Goal: Information Seeking & Learning: Learn about a topic

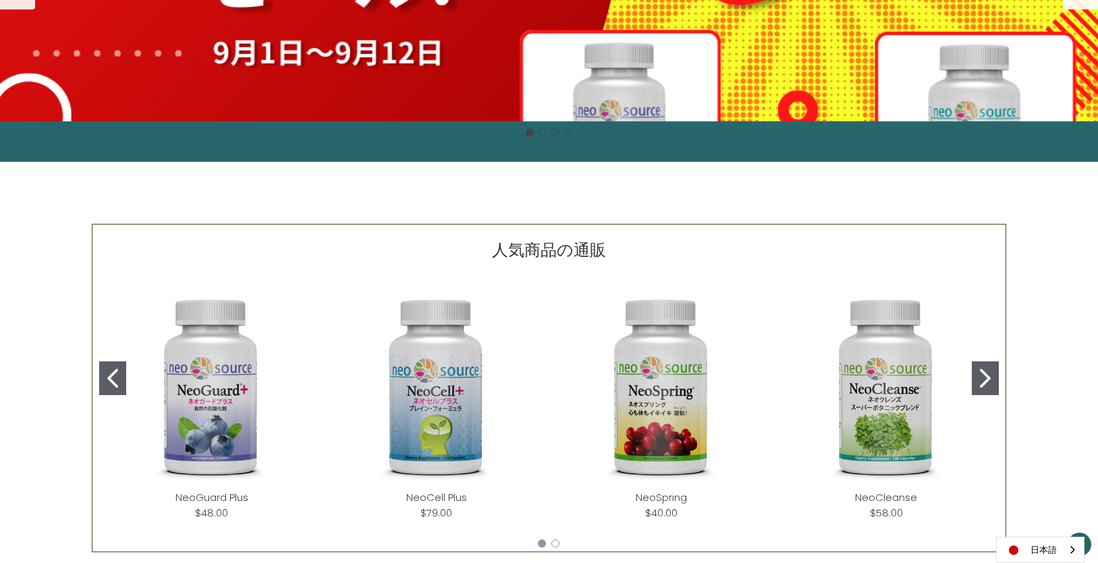
scroll to position [450, 0]
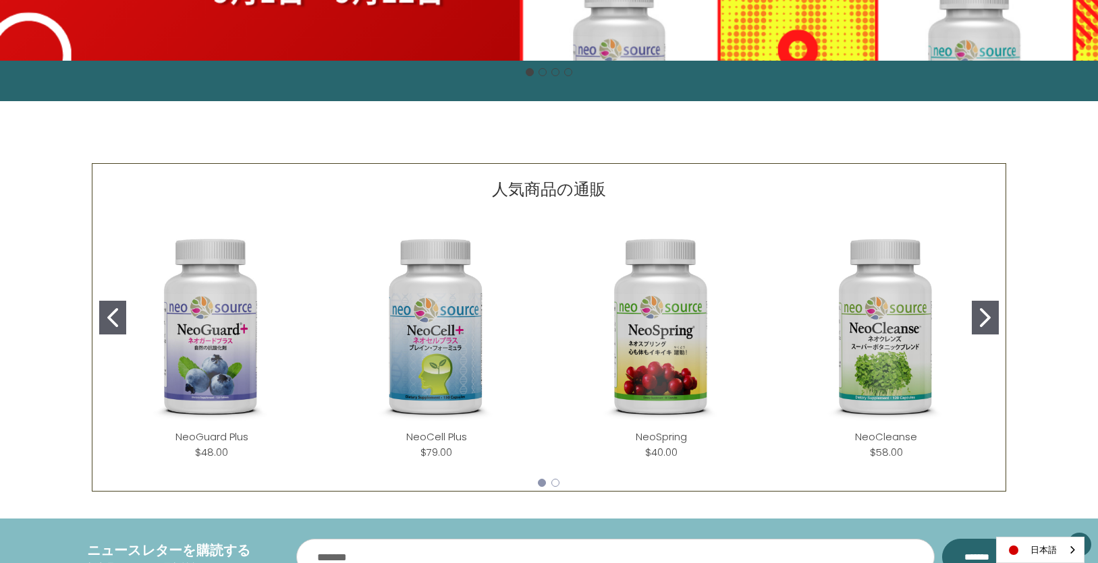
click at [459, 326] on img "NeoCell Plus" at bounding box center [436, 327] width 203 height 203
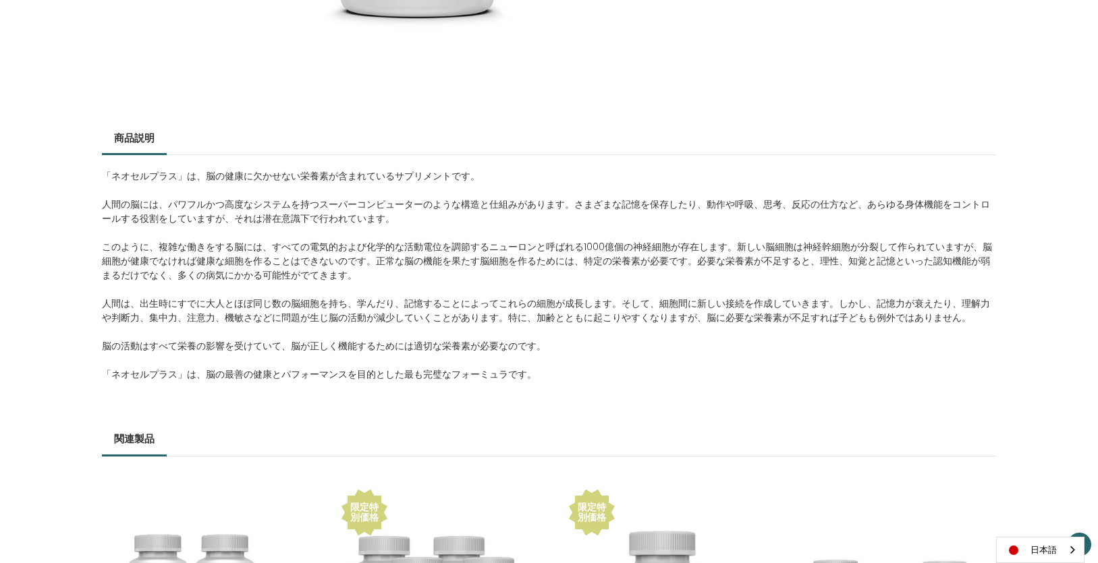
scroll to position [540, 0]
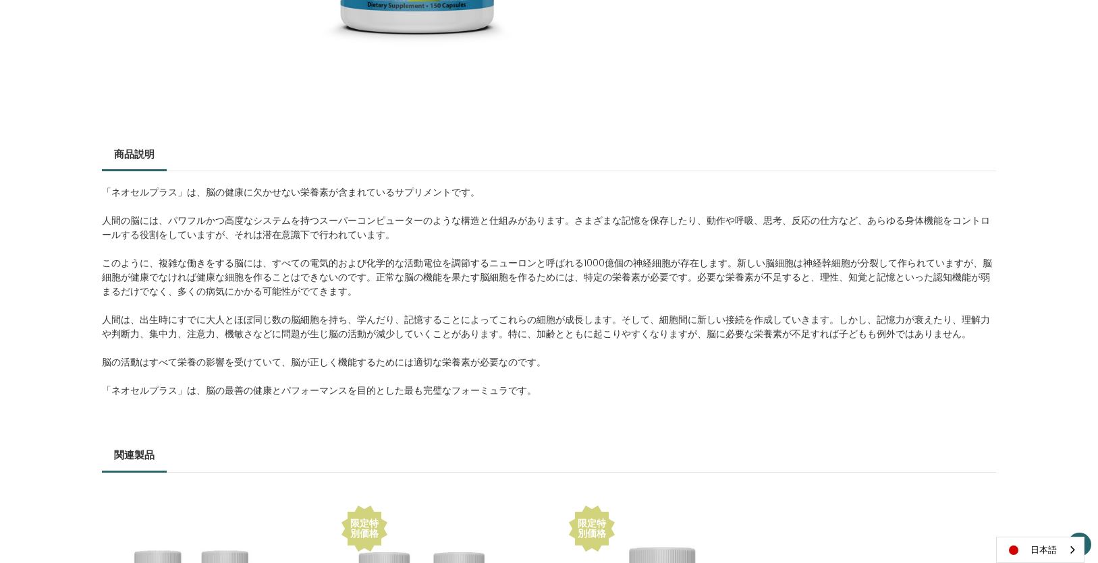
click at [252, 245] on div "「ネオセルプラス」は、脳の健康に欠かせない栄養素が含まれているサプリメントです。 人間の脳には、パワフルかつ高度なシステムを持つスーパーコンピューターのような…" at bounding box center [549, 298] width 895 height 255
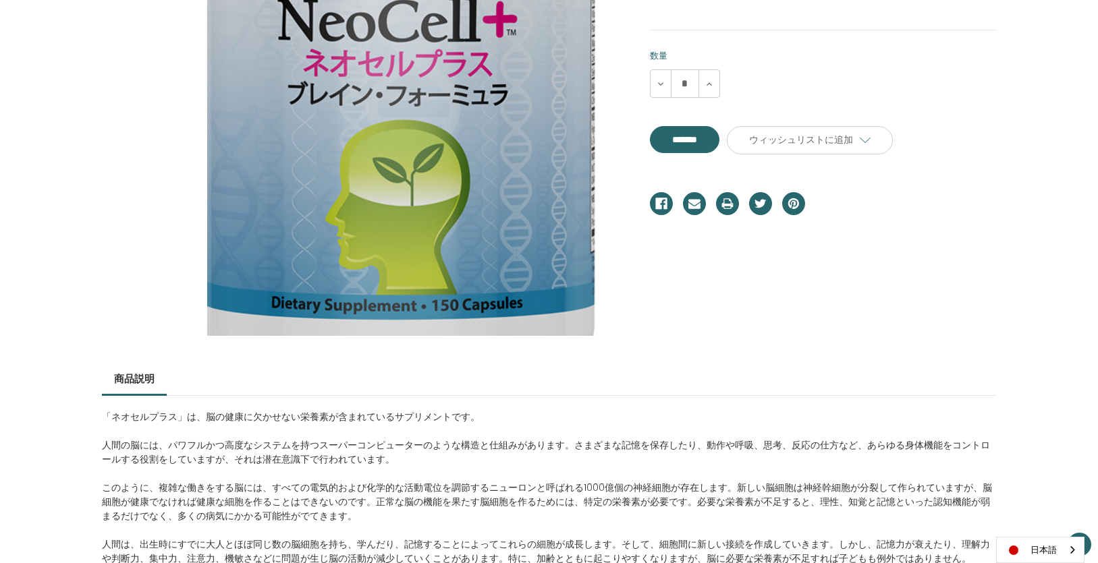
scroll to position [585, 0]
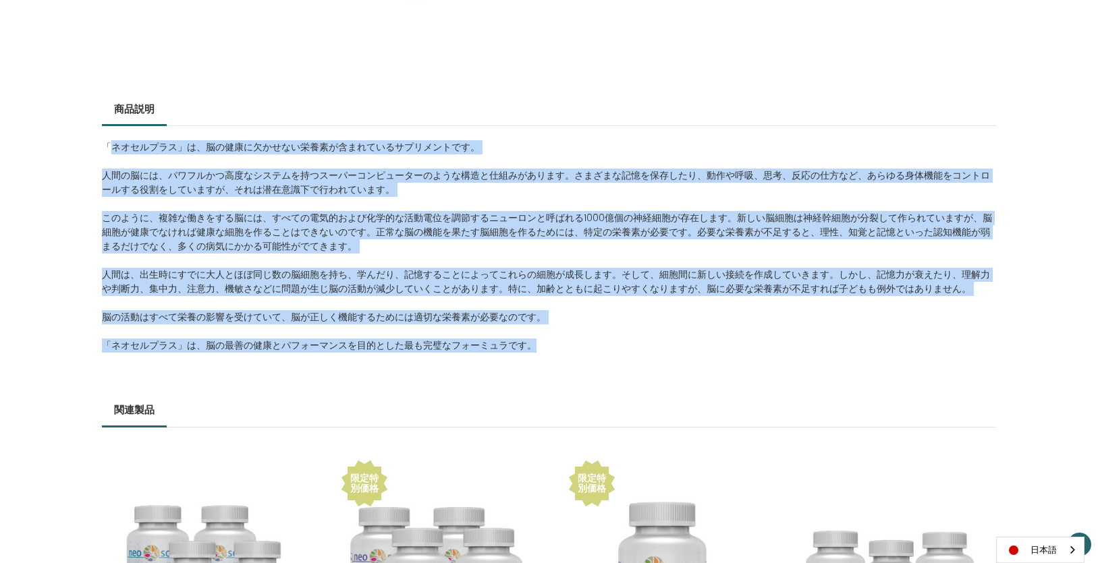
drag, startPoint x: 107, startPoint y: 146, endPoint x: 623, endPoint y: 342, distance: 552.2
click at [623, 342] on div "「ネオセルプラス」は、脳の健康に欠かせない栄養素が含まれているサプリメントです。 人間の脳には、パワフルかつ高度なシステムを持つスーパーコンピューターのような…" at bounding box center [549, 253] width 895 height 255
click at [273, 219] on p "このように、複雑な働きをする脳には、すべての電気的および化学的な活動電位を調節するニューロンと呼ばれる1000億個の神経細胞が存在します。新しい脳細胞は神経幹…" at bounding box center [549, 232] width 895 height 43
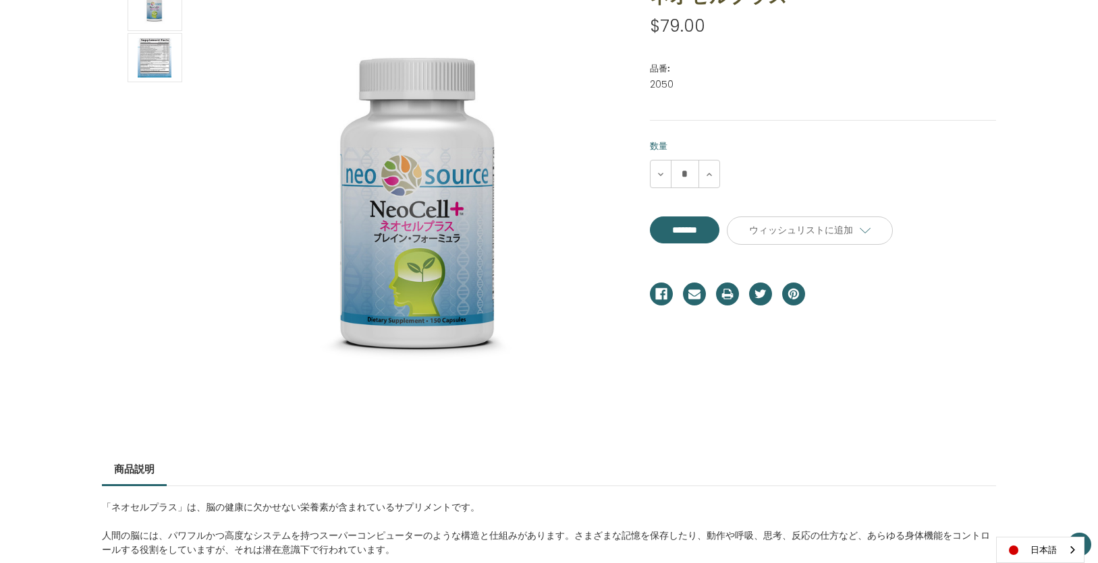
scroll to position [0, 0]
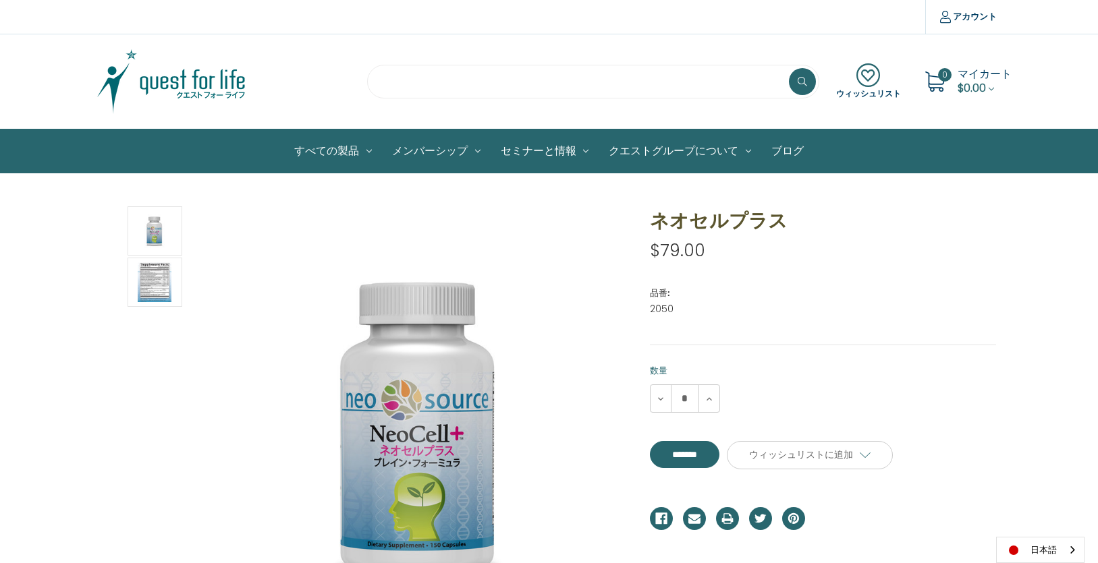
click at [426, 87] on input "search" at bounding box center [593, 82] width 452 height 34
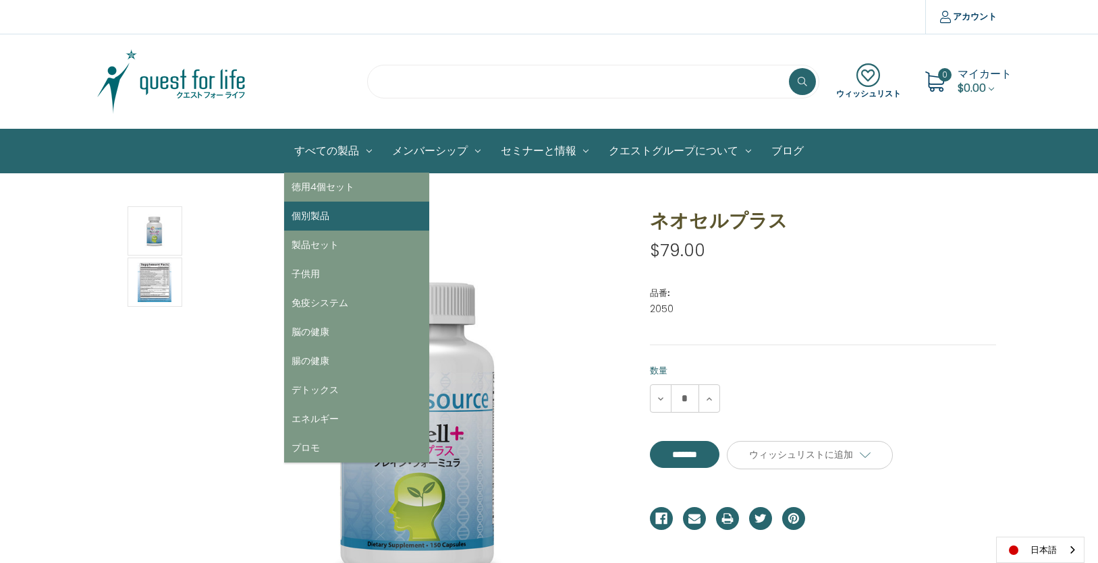
click at [314, 224] on link "個別製品" at bounding box center [356, 216] width 145 height 29
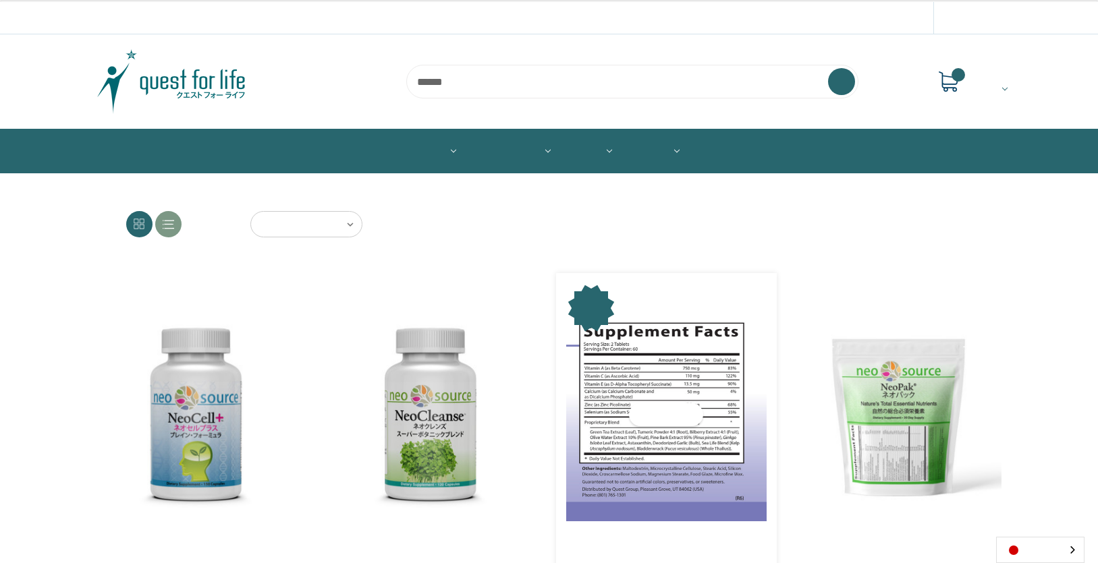
click at [650, 388] on img "NeoGuard Plus,Was:$55.00,\aNow:$48.00\a" at bounding box center [666, 414] width 200 height 213
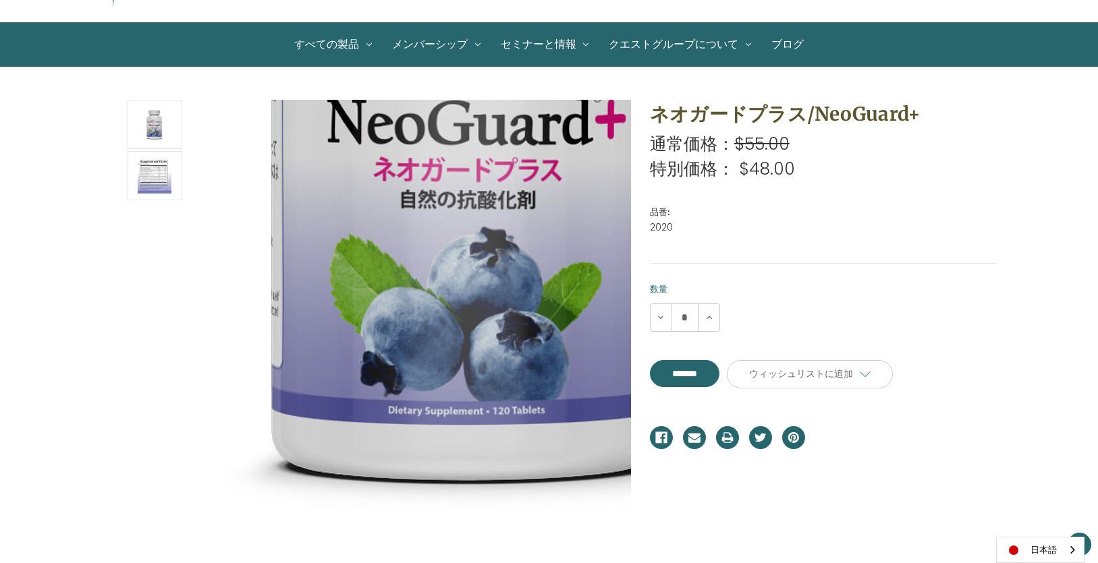
scroll to position [90, 0]
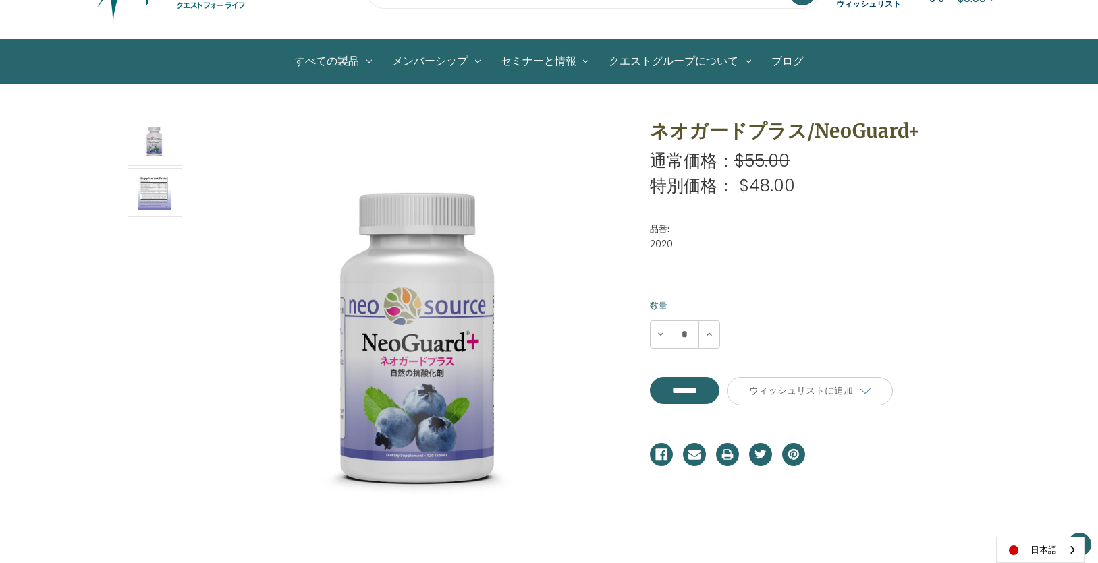
click at [671, 126] on h1 "ネオガードプラス/NeoGuard+" at bounding box center [823, 131] width 347 height 28
drag, startPoint x: 654, startPoint y: 128, endPoint x: 795, endPoint y: 121, distance: 140.5
click at [795, 121] on h1 "ネオガードプラス/NeoGuard+" at bounding box center [823, 131] width 347 height 28
copy h1 "ネオガードプラス"
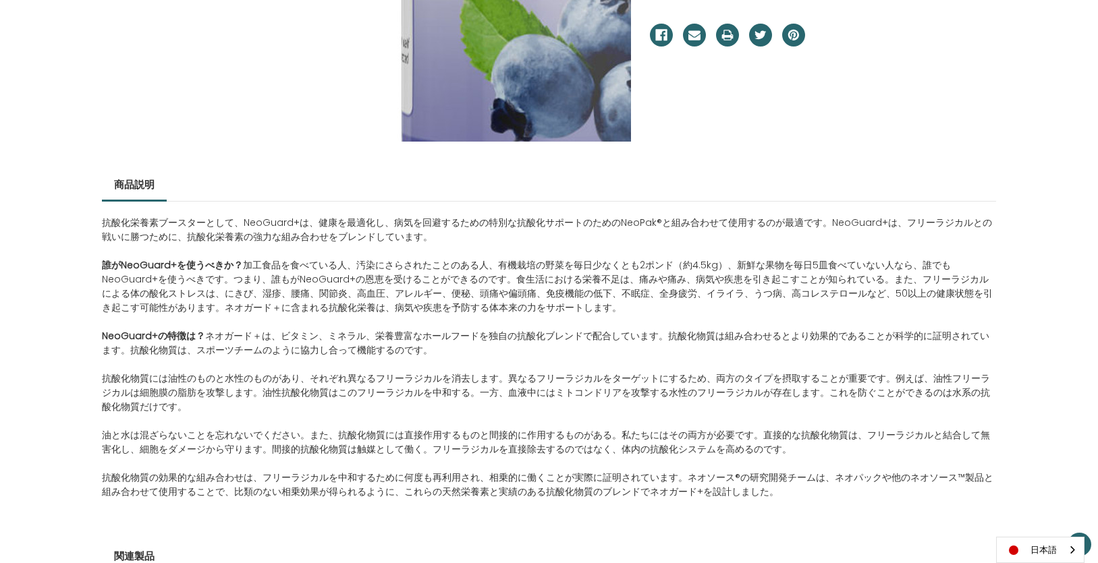
scroll to position [540, 0]
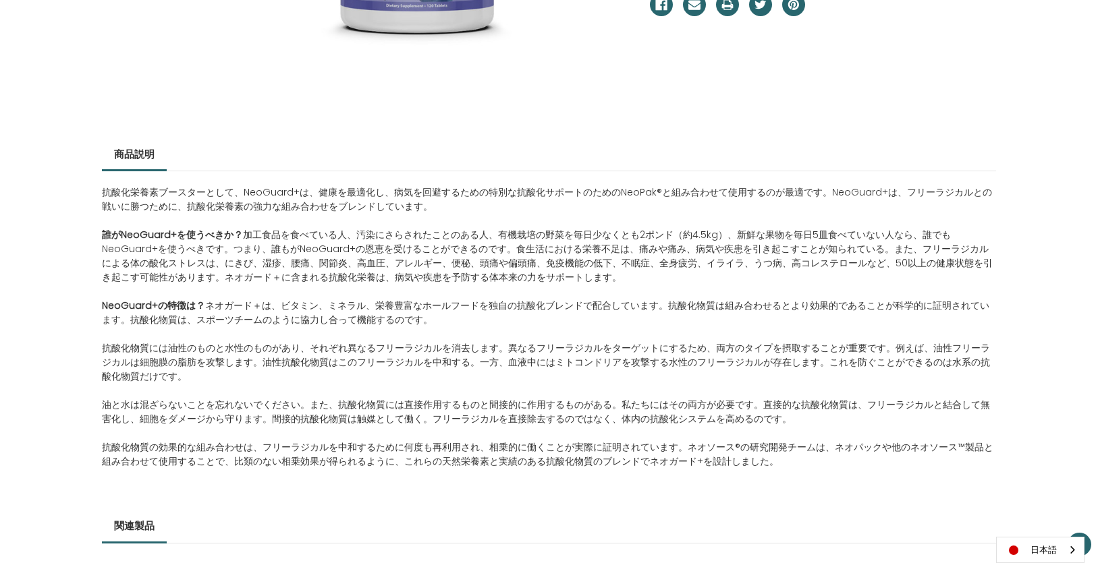
click at [252, 352] on span "抗酸化物質には油性のものと水性のものがあり、それぞれ異なるフリーラジカルを消去します。異なるフリーラジカルをターゲットにするため、両方のタイプを摂取することが…" at bounding box center [546, 362] width 888 height 42
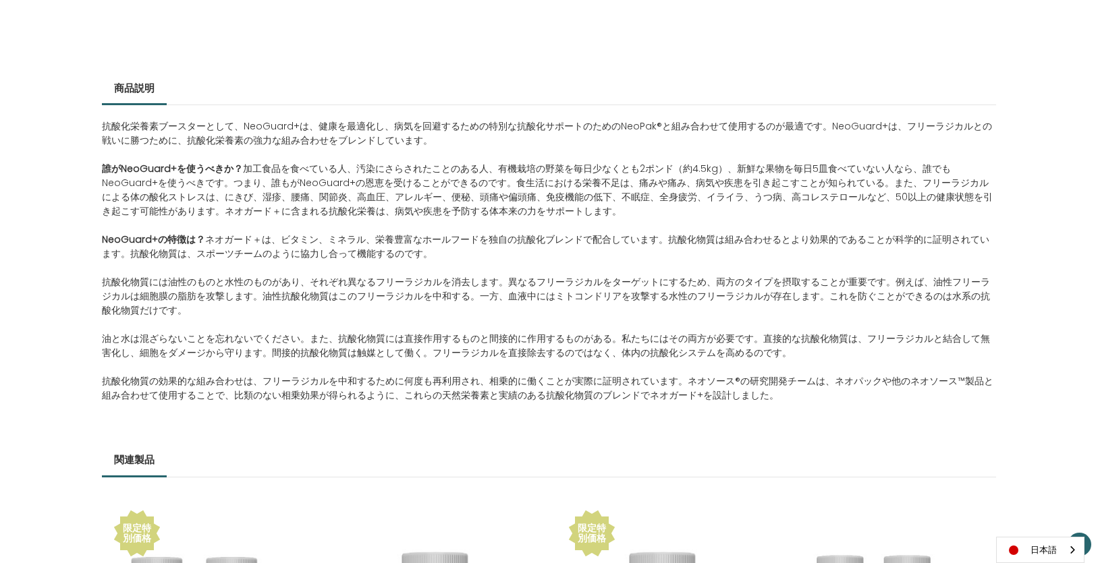
scroll to position [629, 0]
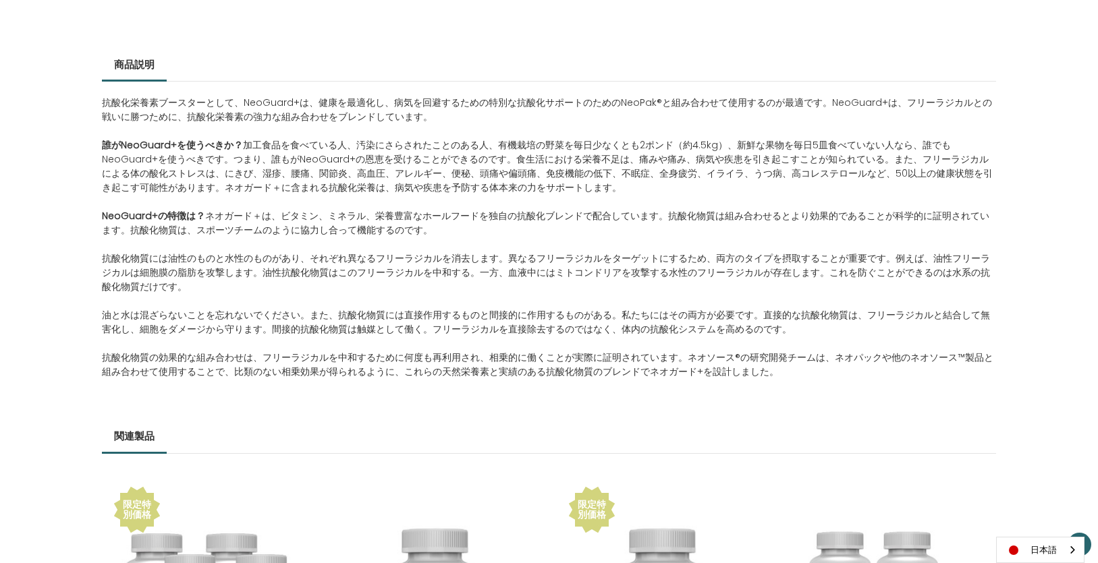
click at [717, 268] on span "抗酸化物質には油性のものと水性のものがあり、それぞれ異なるフリーラジカルを消去します。異なるフリーラジカルをターゲットにするため、両方のタイプを摂取することが…" at bounding box center [546, 273] width 888 height 42
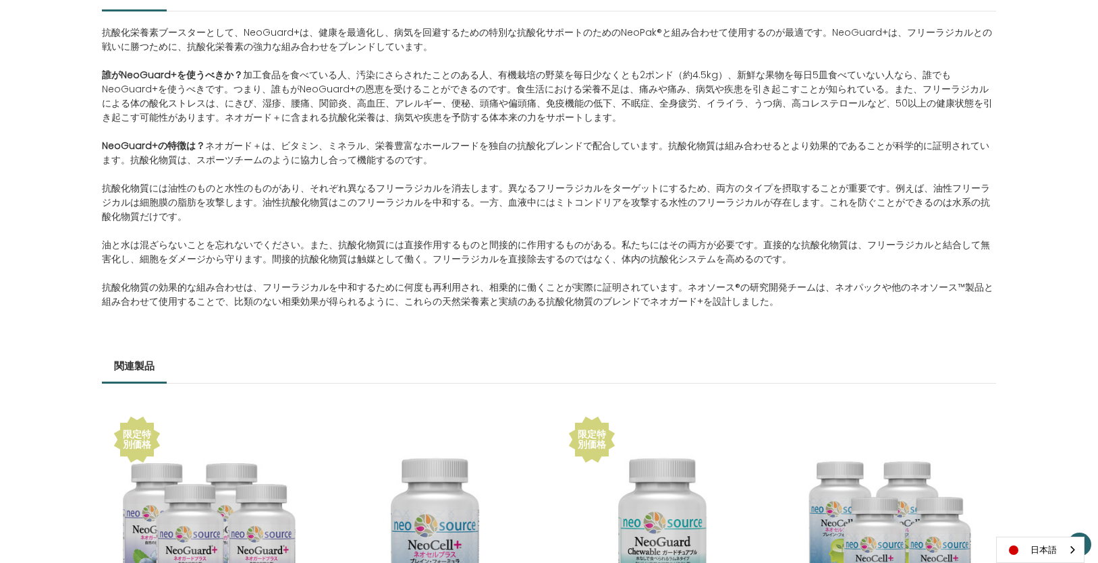
scroll to position [585, 0]
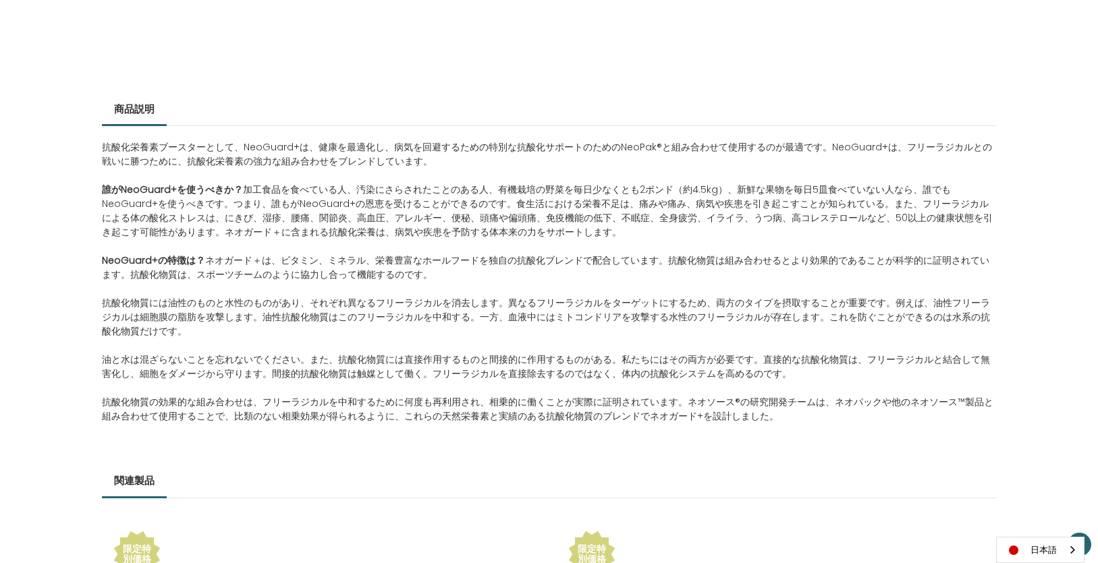
click at [650, 196] on span "加工食品を食べている人、汚染にさらされたことのある人、有機栽培の野菜を毎日少なくとも2ポンド（約4.5kg）、新鮮な果物を毎日5皿食べていない人なら、誰でもN…" at bounding box center [547, 211] width 891 height 56
click at [644, 307] on span "抗酸化物質には油性のものと水性のものがあり、それぞれ異なるフリーラジカルを消去します。異なるフリーラジカルをターゲットにするため、両方のタイプを摂取することが…" at bounding box center [546, 317] width 888 height 42
click at [1019, 548] on img "Language" at bounding box center [1013, 550] width 20 height 16
click at [1023, 525] on img "Language list" at bounding box center [1013, 525] width 20 height 16
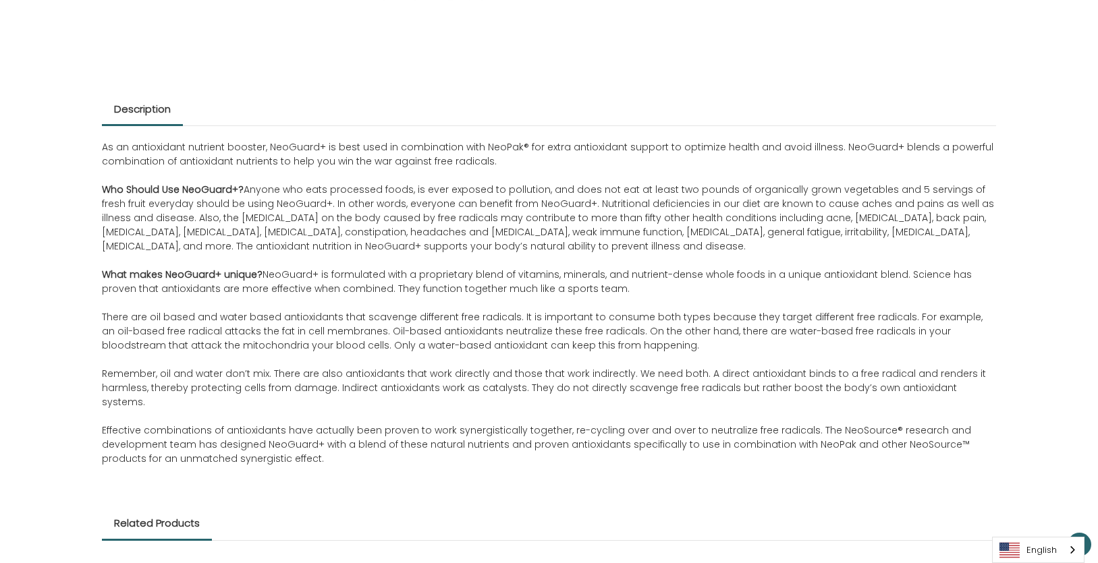
scroll to position [630, 0]
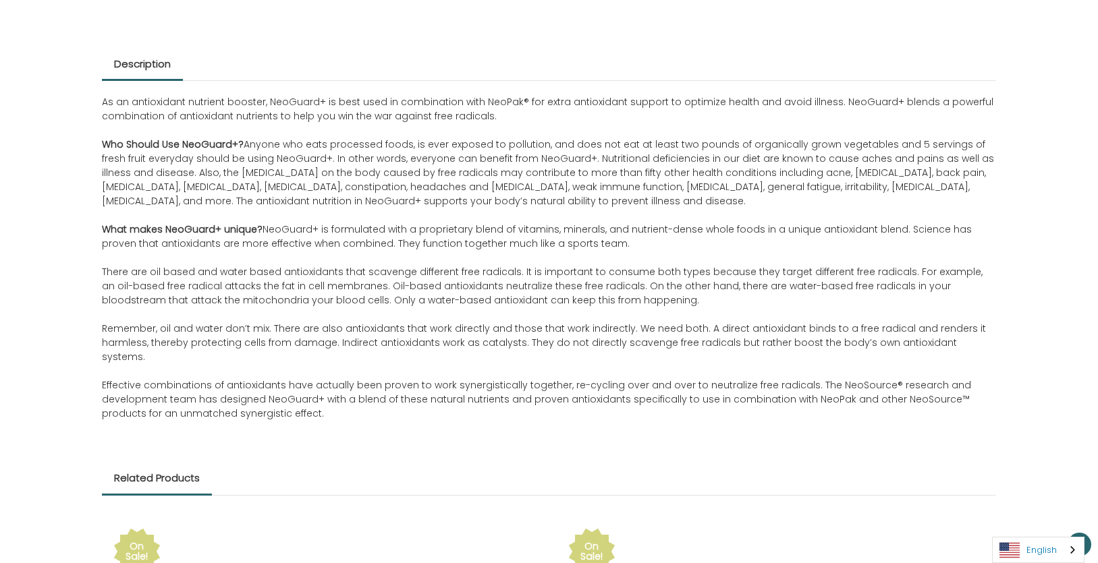
click at [1046, 549] on link "English" at bounding box center [1037, 550] width 91 height 25
click at [1049, 518] on link "日本語" at bounding box center [1027, 524] width 70 height 25
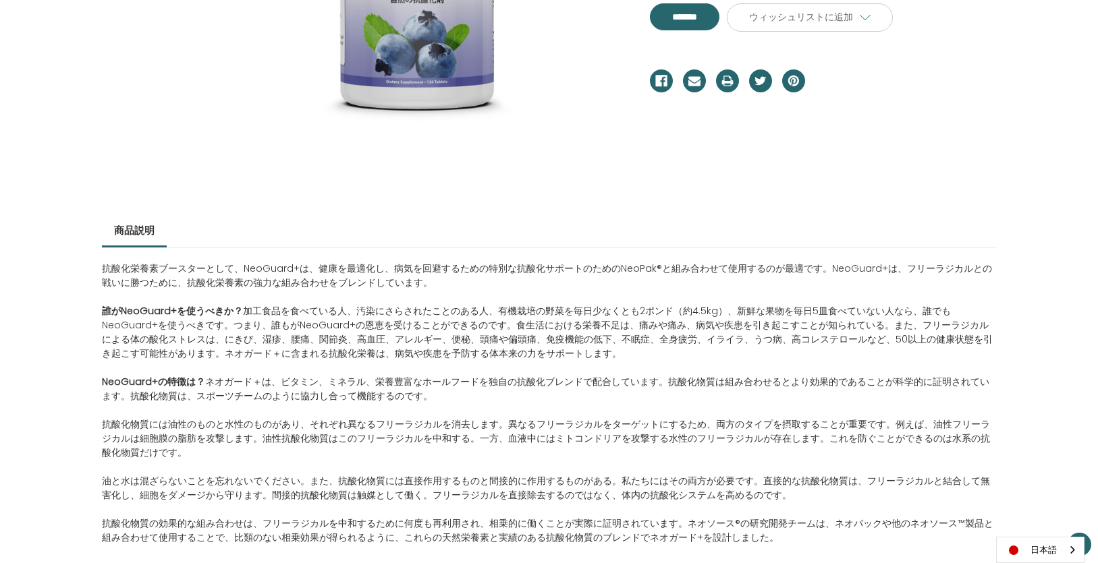
scroll to position [450, 0]
